Goal: Entertainment & Leisure: Browse casually

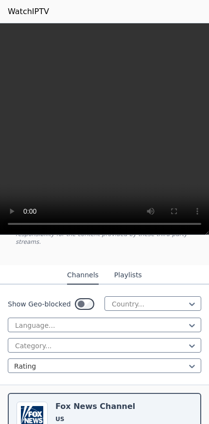
scroll to position [110, 0]
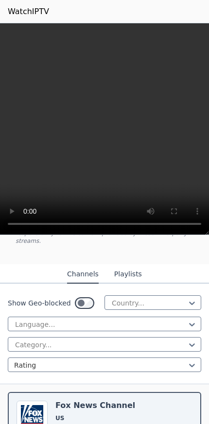
click at [133, 265] on button "Playlists" at bounding box center [128, 274] width 28 height 18
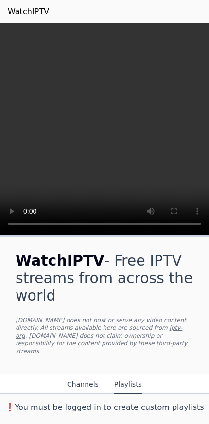
click at [89, 380] on button "Channels" at bounding box center [83, 385] width 32 height 18
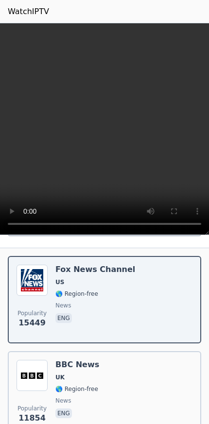
scroll to position [249, 0]
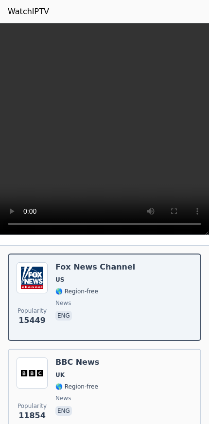
click at [35, 273] on img at bounding box center [32, 277] width 31 height 31
click at [175, 147] on video at bounding box center [104, 129] width 209 height 212
click at [171, 136] on video at bounding box center [104, 129] width 209 height 212
click at [187, 86] on video at bounding box center [104, 129] width 209 height 212
click at [197, 29] on video at bounding box center [104, 129] width 209 height 212
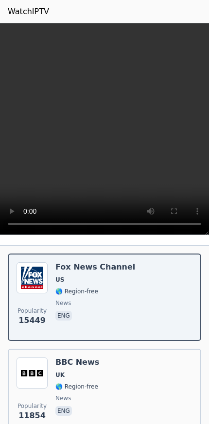
click at [196, 35] on video at bounding box center [104, 129] width 209 height 212
click at [111, 133] on video at bounding box center [104, 129] width 209 height 212
click at [108, 130] on video at bounding box center [104, 129] width 209 height 212
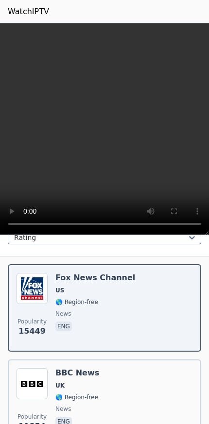
scroll to position [227, 0]
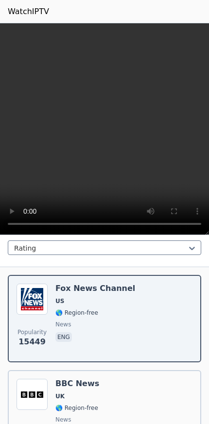
click at [115, 321] on span "news" at bounding box center [95, 325] width 80 height 8
click at [173, 148] on video at bounding box center [104, 129] width 209 height 212
click at [198, 224] on video at bounding box center [104, 129] width 209 height 212
click at [196, 226] on video at bounding box center [104, 129] width 209 height 212
click at [199, 227] on video at bounding box center [104, 129] width 209 height 212
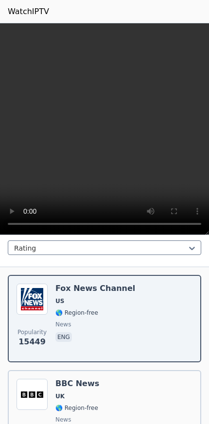
click at [179, 229] on video at bounding box center [104, 129] width 209 height 212
click at [148, 142] on video at bounding box center [104, 129] width 209 height 212
click at [169, 131] on video at bounding box center [104, 129] width 209 height 212
click at [172, 128] on video at bounding box center [104, 129] width 209 height 212
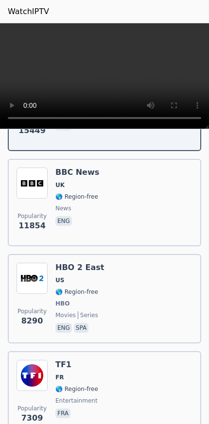
scroll to position [335, 0]
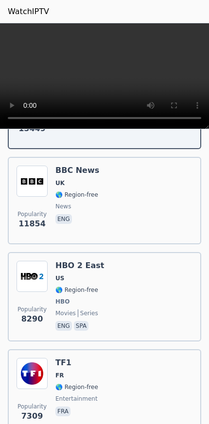
click at [34, 269] on img at bounding box center [32, 276] width 31 height 31
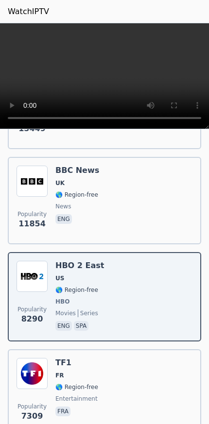
click at [104, 289] on div "Popularity 8290 HBO 2 East US 🌎 Region-free HBO movies series eng spa" at bounding box center [105, 297] width 176 height 72
click at [90, 275] on span "US" at bounding box center [79, 279] width 49 height 8
click at [104, 75] on video at bounding box center [104, 76] width 209 height 106
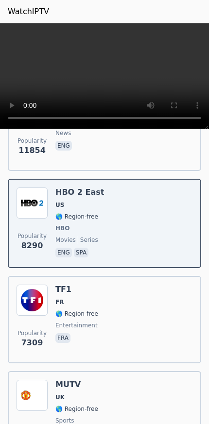
scroll to position [412, 0]
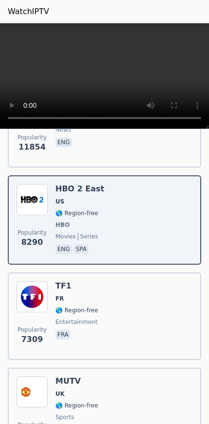
click at [39, 293] on img at bounding box center [32, 296] width 31 height 31
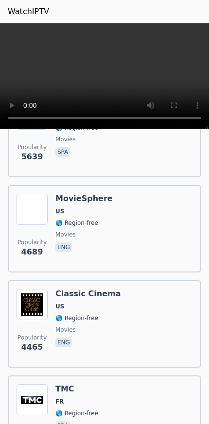
scroll to position [785, 0]
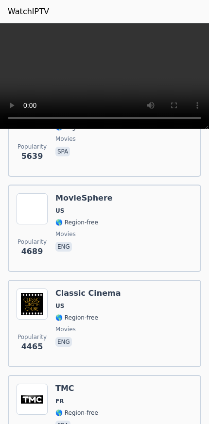
click at [35, 305] on img at bounding box center [32, 304] width 31 height 31
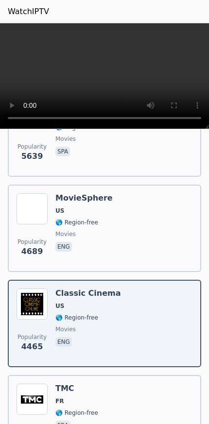
click at [84, 302] on span "US" at bounding box center [88, 306] width 66 height 8
click at [84, 326] on span "movies" at bounding box center [88, 330] width 66 height 8
click at [52, 340] on div "Popularity 4465 Classic Cinema US 🌎 Region-free movies eng" at bounding box center [105, 324] width 176 height 70
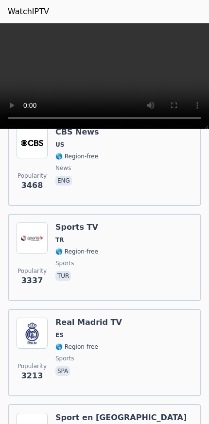
scroll to position [1152, 0]
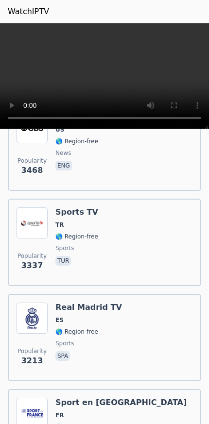
click at [86, 244] on span "sports" at bounding box center [76, 248] width 43 height 8
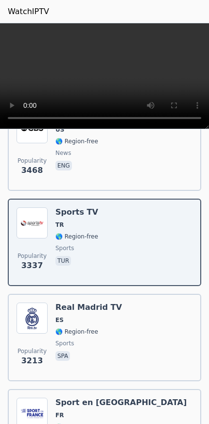
click at [105, 83] on video at bounding box center [104, 76] width 209 height 106
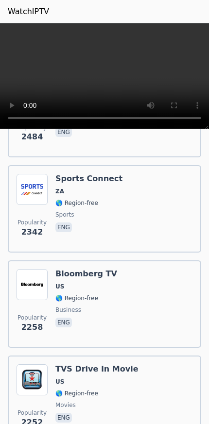
scroll to position [2023, 0]
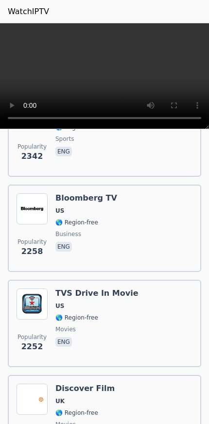
click at [140, 307] on div "Popularity [STREET_ADDRESS] In Movie US 🌎 Region-free movies eng" at bounding box center [105, 324] width 176 height 70
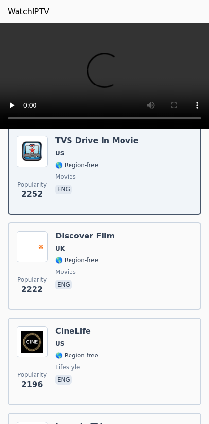
scroll to position [2201, 0]
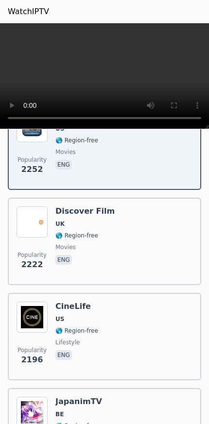
click at [95, 221] on div "Discover Film UK 🌎 Region-free movies eng" at bounding box center [84, 242] width 59 height 70
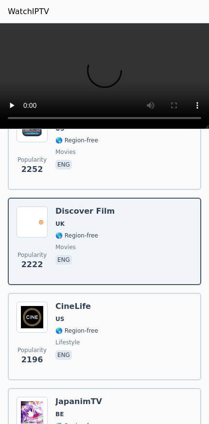
click at [39, 305] on img at bounding box center [32, 317] width 31 height 31
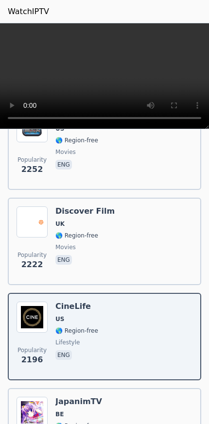
click at [105, 331] on div "Popularity 2196 CineLife US 🌎 Region-free lifestyle eng" at bounding box center [105, 337] width 176 height 70
click at [109, 342] on div "Popularity 2196 CineLife US 🌎 Region-free lifestyle eng" at bounding box center [105, 337] width 176 height 70
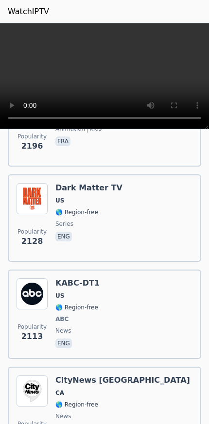
scroll to position [2629, 0]
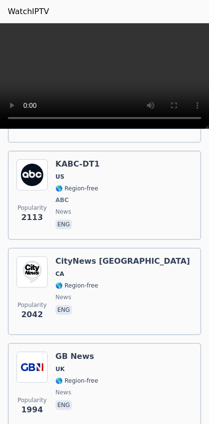
click at [35, 182] on img at bounding box center [32, 174] width 31 height 31
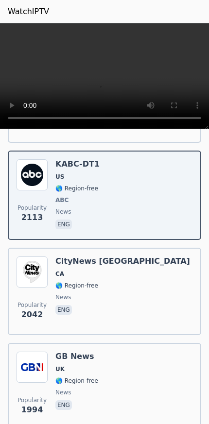
click at [30, 166] on img at bounding box center [32, 174] width 31 height 31
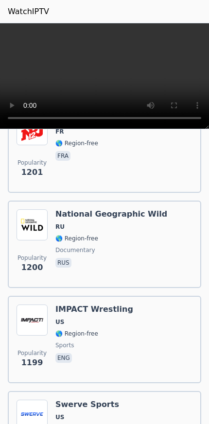
scroll to position [5535, 0]
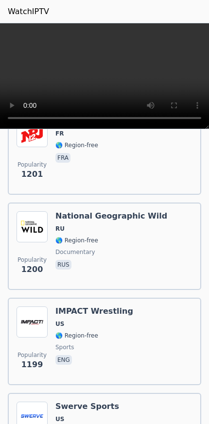
click at [37, 225] on img at bounding box center [32, 226] width 31 height 31
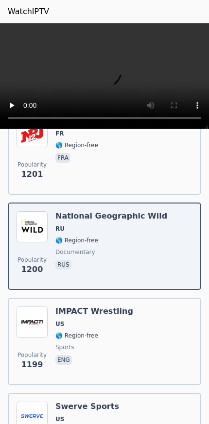
click at [104, 332] on span "🌎 Region-free" at bounding box center [94, 336] width 78 height 8
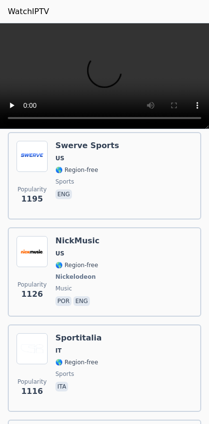
scroll to position [5830, 0]
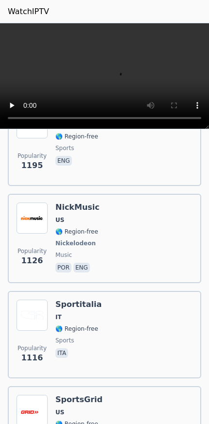
click at [91, 194] on div "Popularity 1126 NickMusic US 🌎 Region-free Nickelodeon music por eng" at bounding box center [104, 238] width 193 height 89
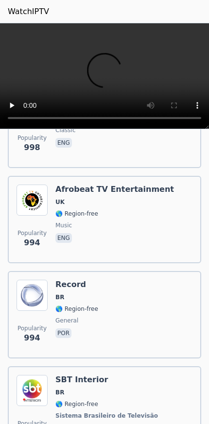
scroll to position [7082, 0]
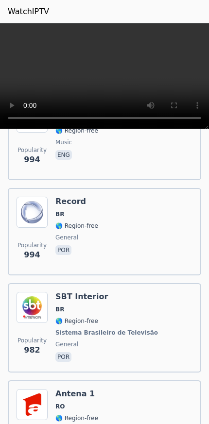
click at [66, 222] on span "🌎 Region-free" at bounding box center [76, 226] width 43 height 8
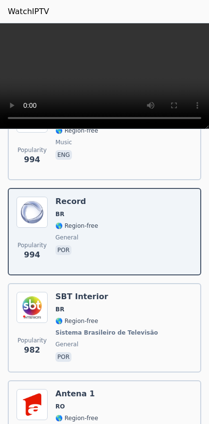
click at [26, 8] on link "WatchIPTV" at bounding box center [28, 12] width 41 height 12
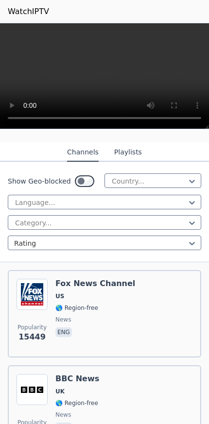
scroll to position [124, 0]
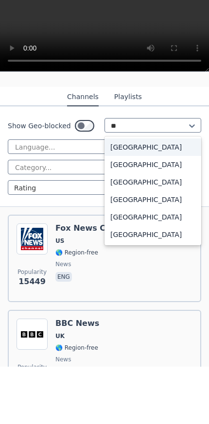
type input "***"
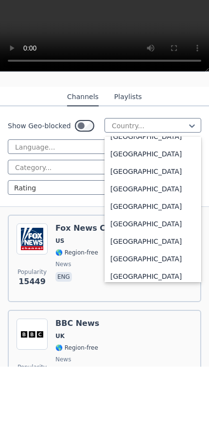
scroll to position [3394, 0]
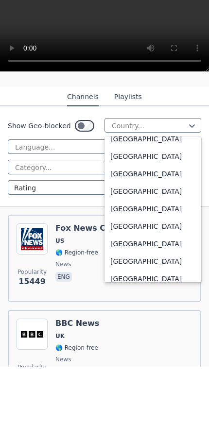
click at [139, 240] on div "[GEOGRAPHIC_DATA]" at bounding box center [152, 248] width 97 height 17
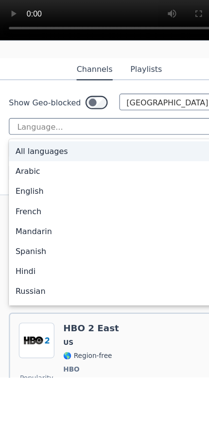
click at [32, 252] on div "English" at bounding box center [104, 260] width 193 height 17
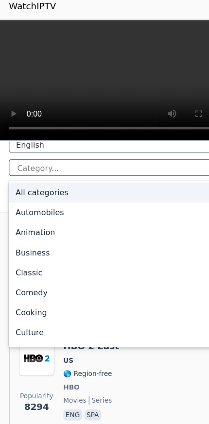
scroll to position [193, 0]
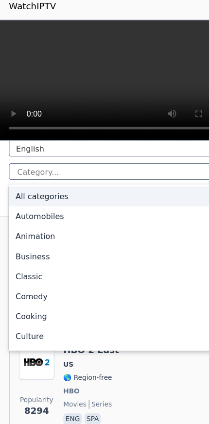
click at [51, 169] on div "All categories" at bounding box center [104, 177] width 193 height 17
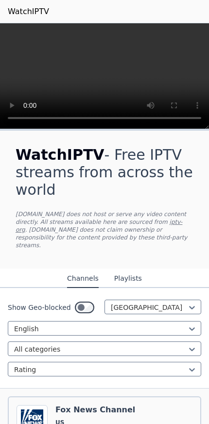
click at [172, 220] on link "iptv-org" at bounding box center [99, 226] width 167 height 15
